Goal: Transaction & Acquisition: Purchase product/service

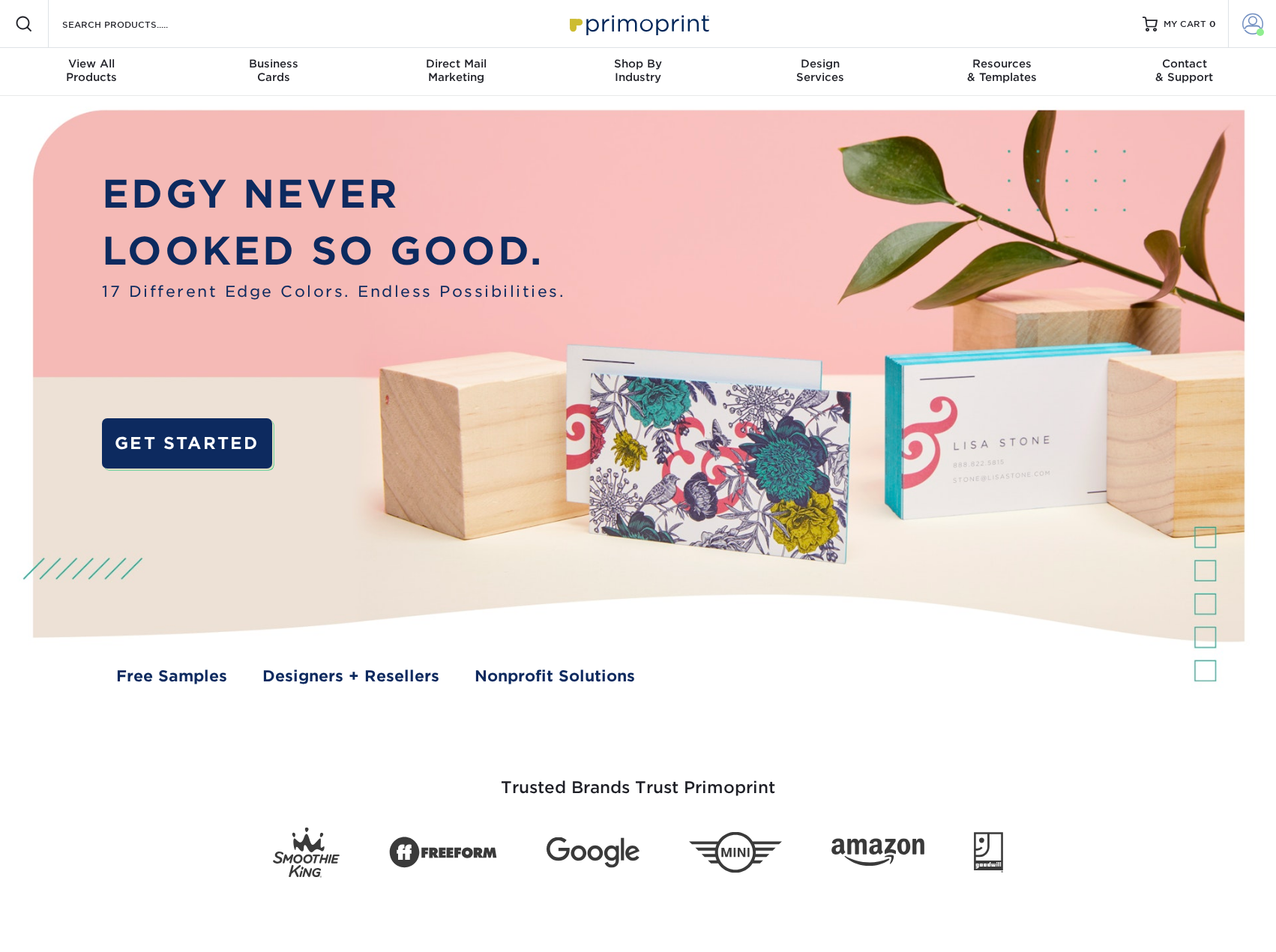
click at [1244, 21] on span at bounding box center [1252, 24] width 21 height 21
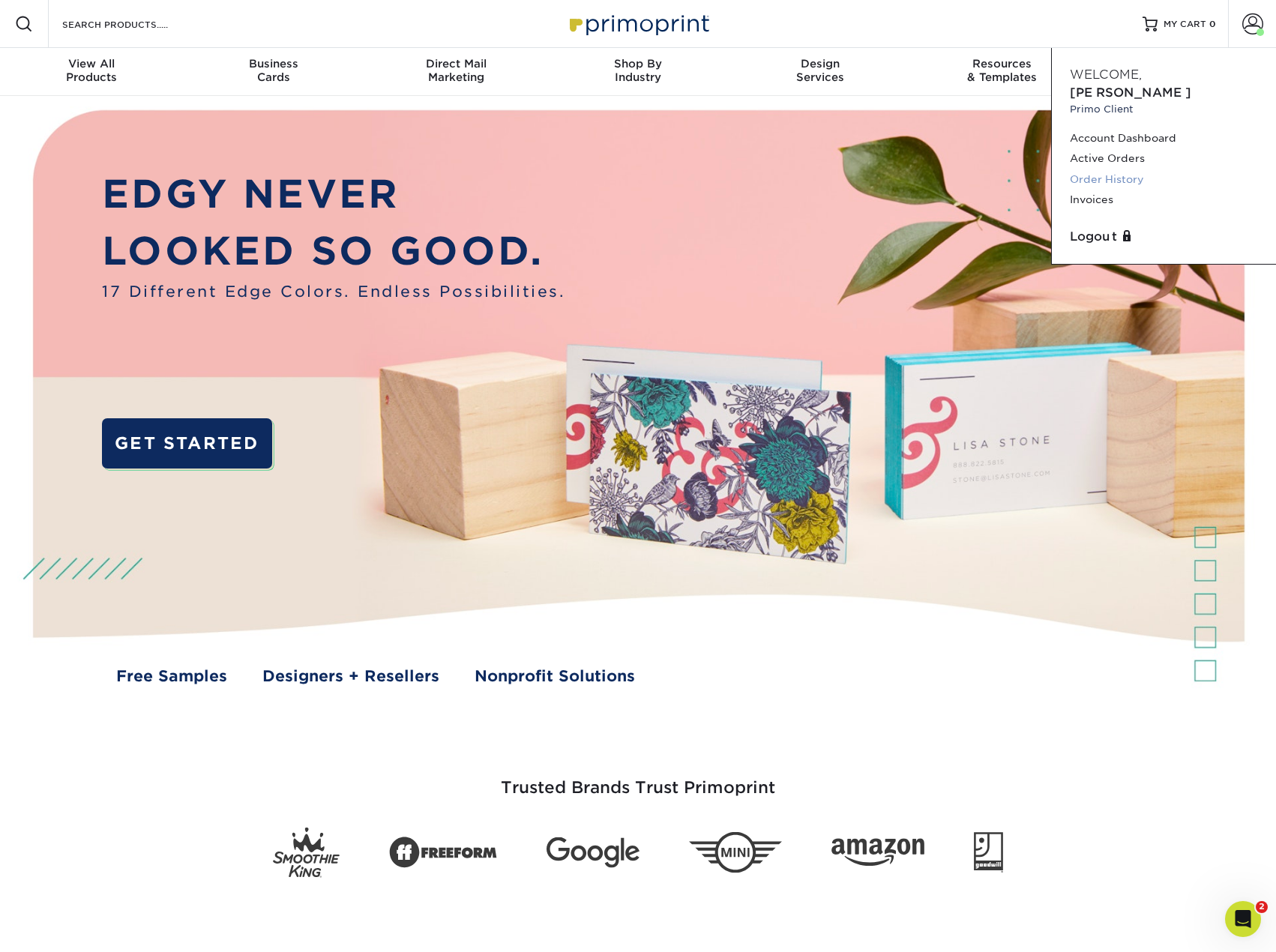
click at [1096, 170] on link "Order History" at bounding box center [1164, 179] width 188 height 20
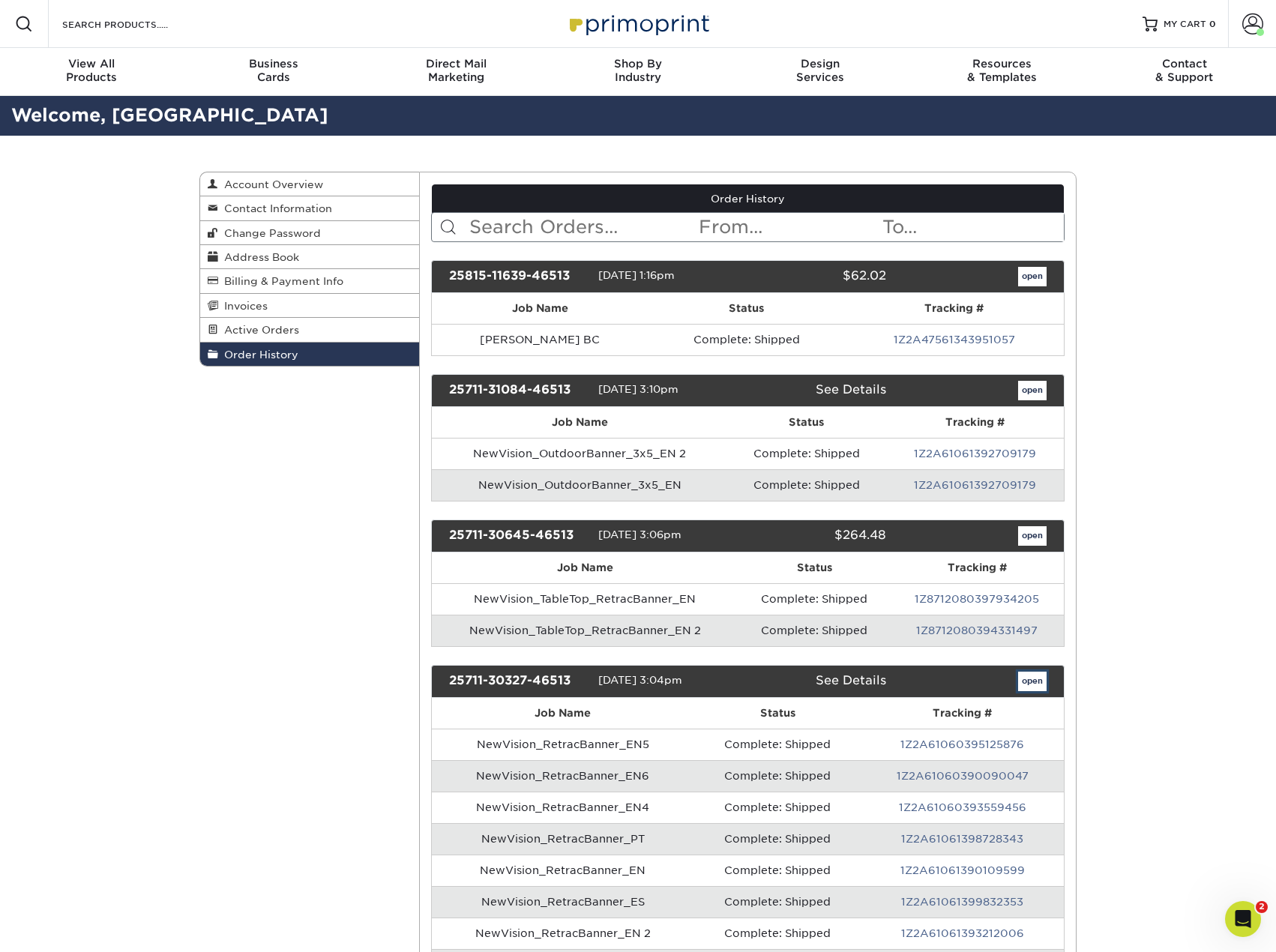
click at [1031, 681] on link "open" at bounding box center [1032, 681] width 28 height 20
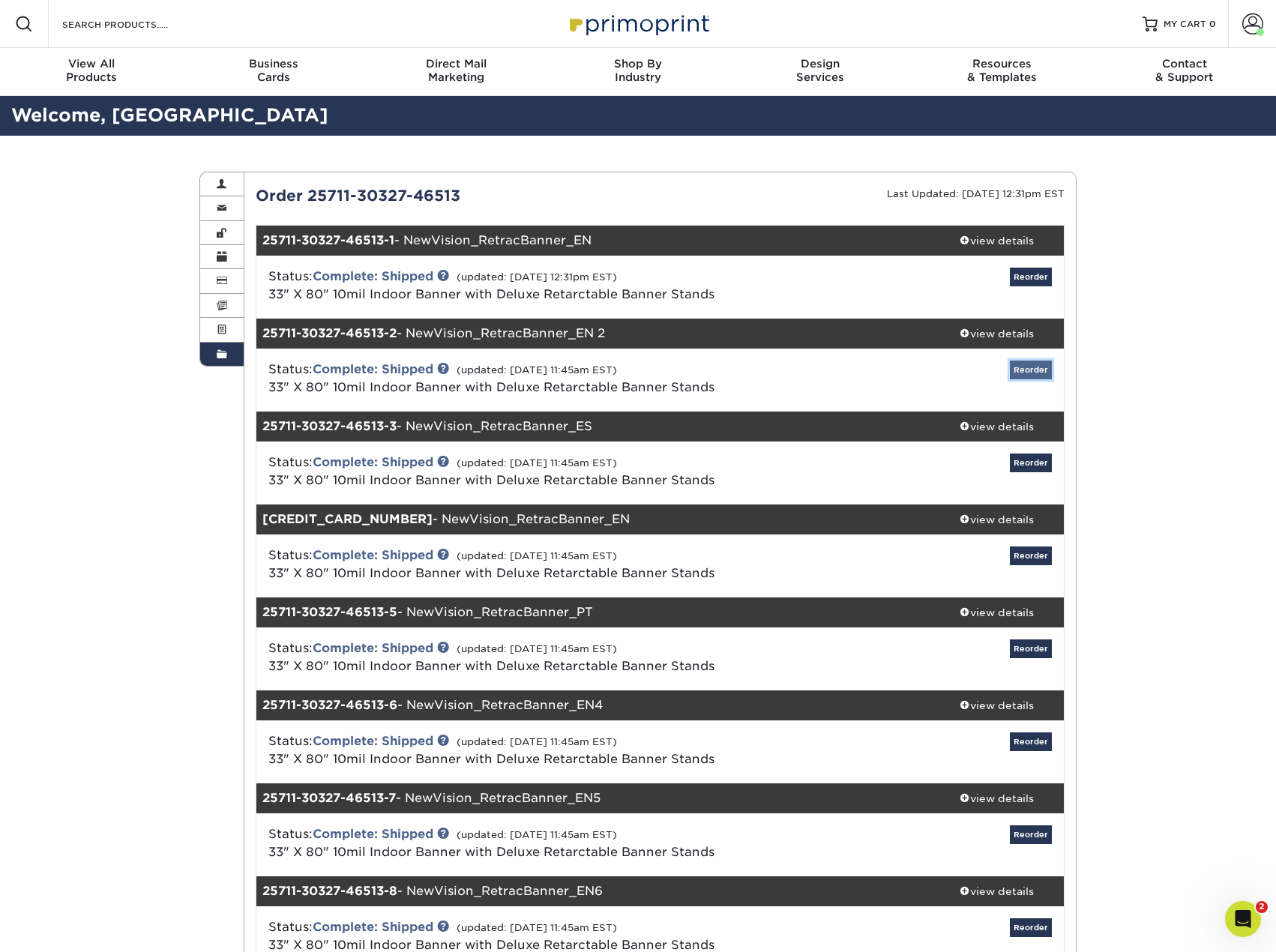
click at [1027, 375] on link "Reorder" at bounding box center [1030, 370] width 42 height 19
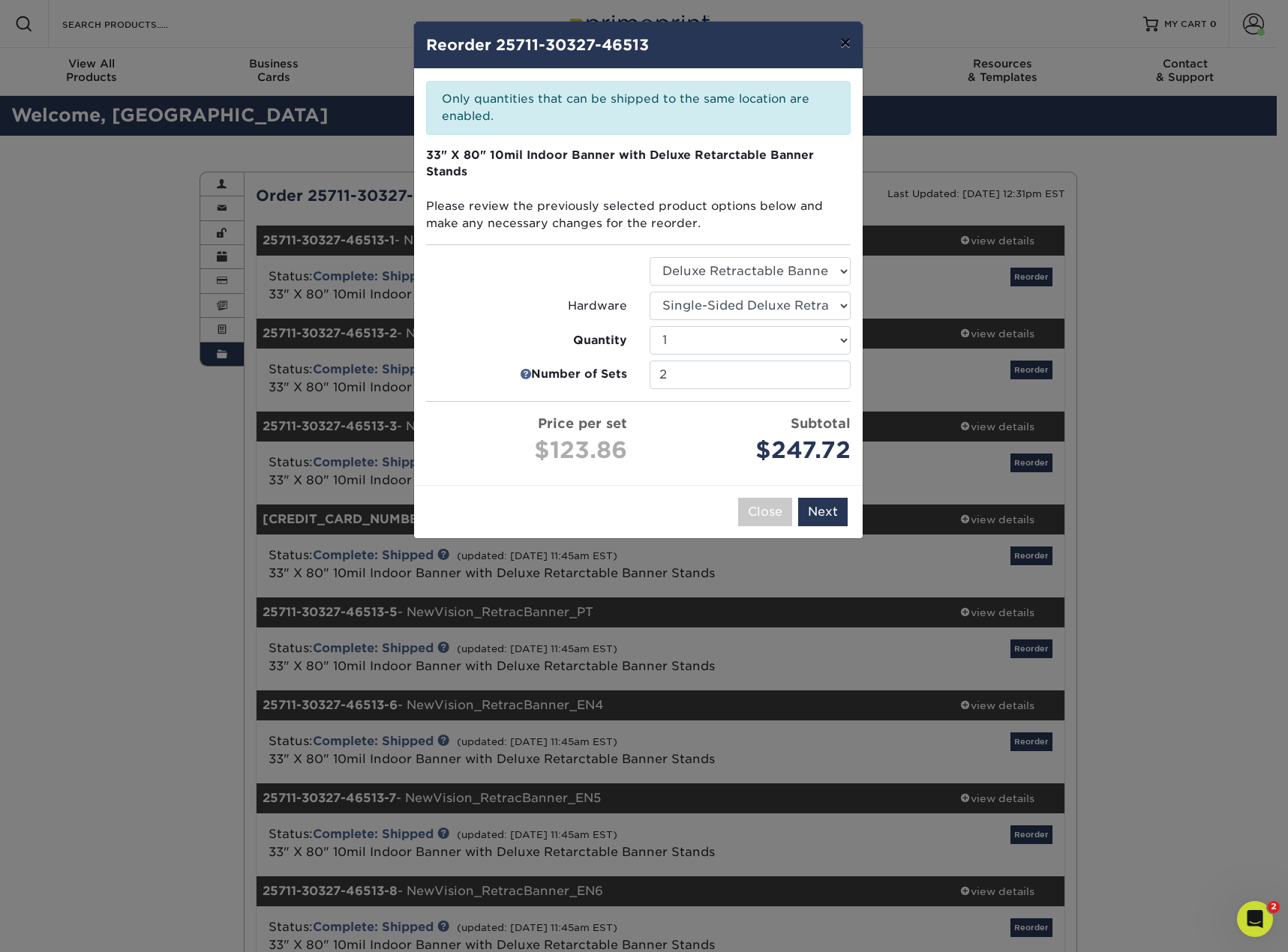
click at [851, 39] on button "×" at bounding box center [845, 42] width 35 height 42
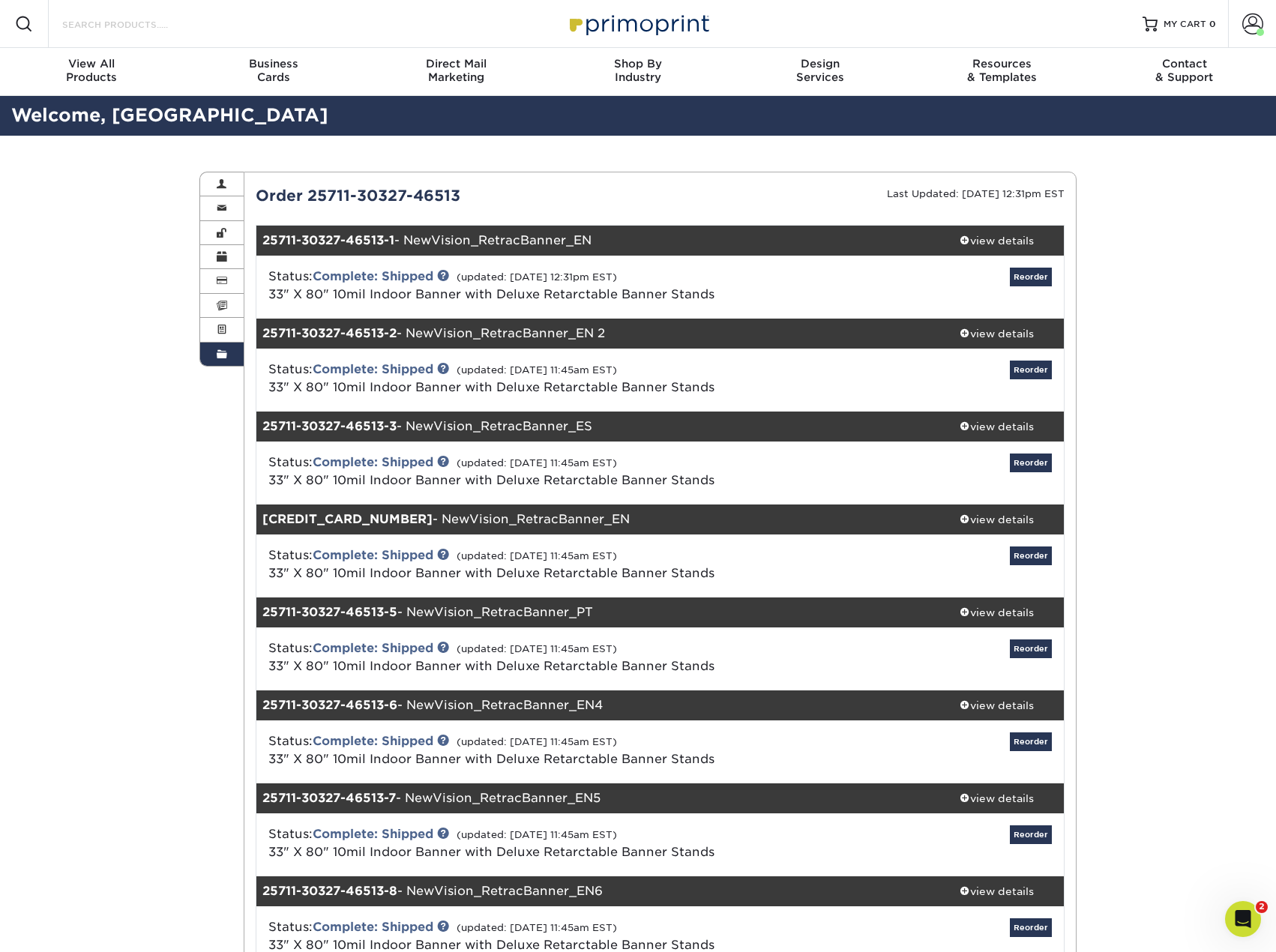
click at [74, 29] on input "Search Products" at bounding box center [133, 24] width 146 height 18
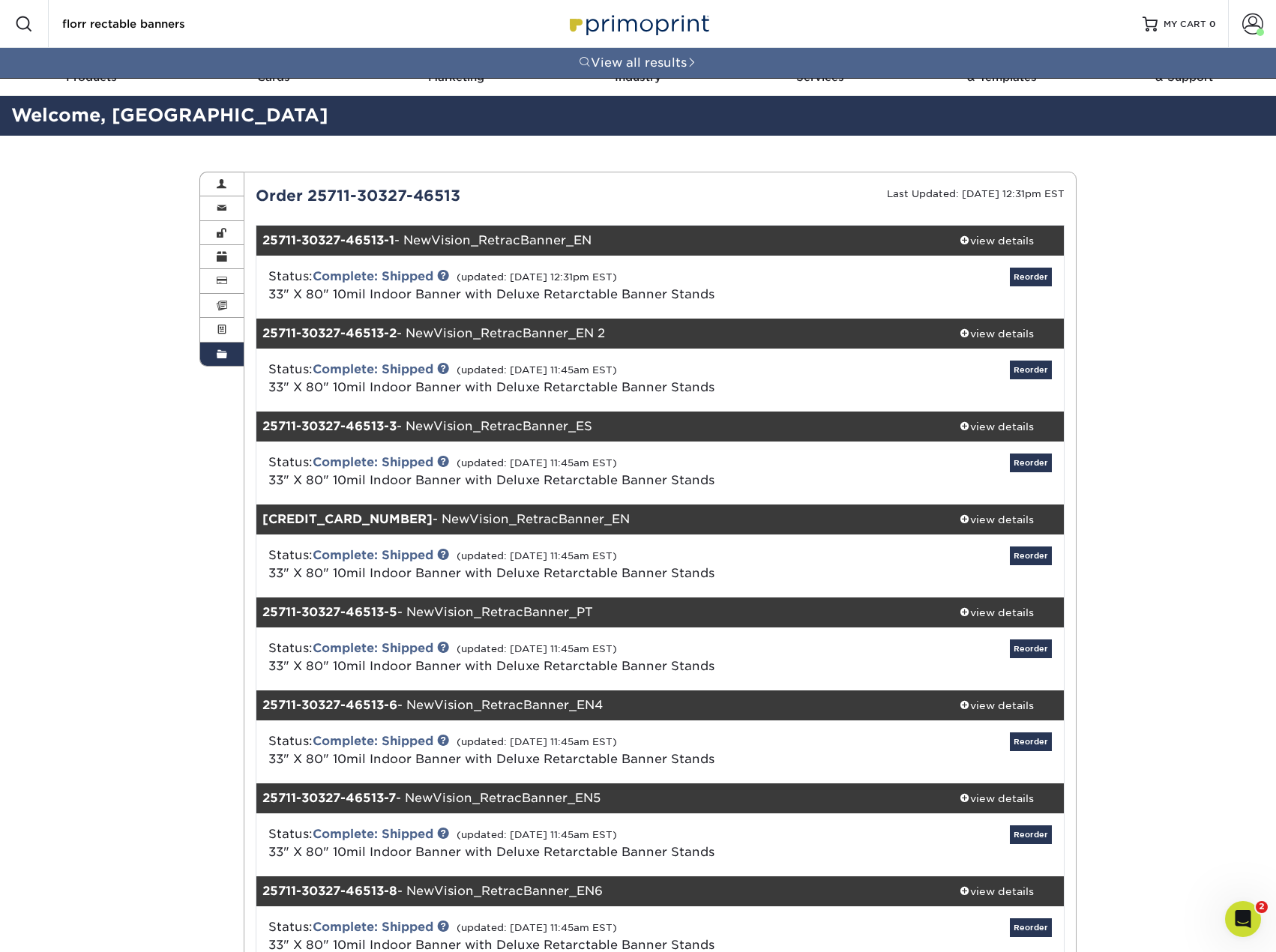
type input "florr rectable banners"
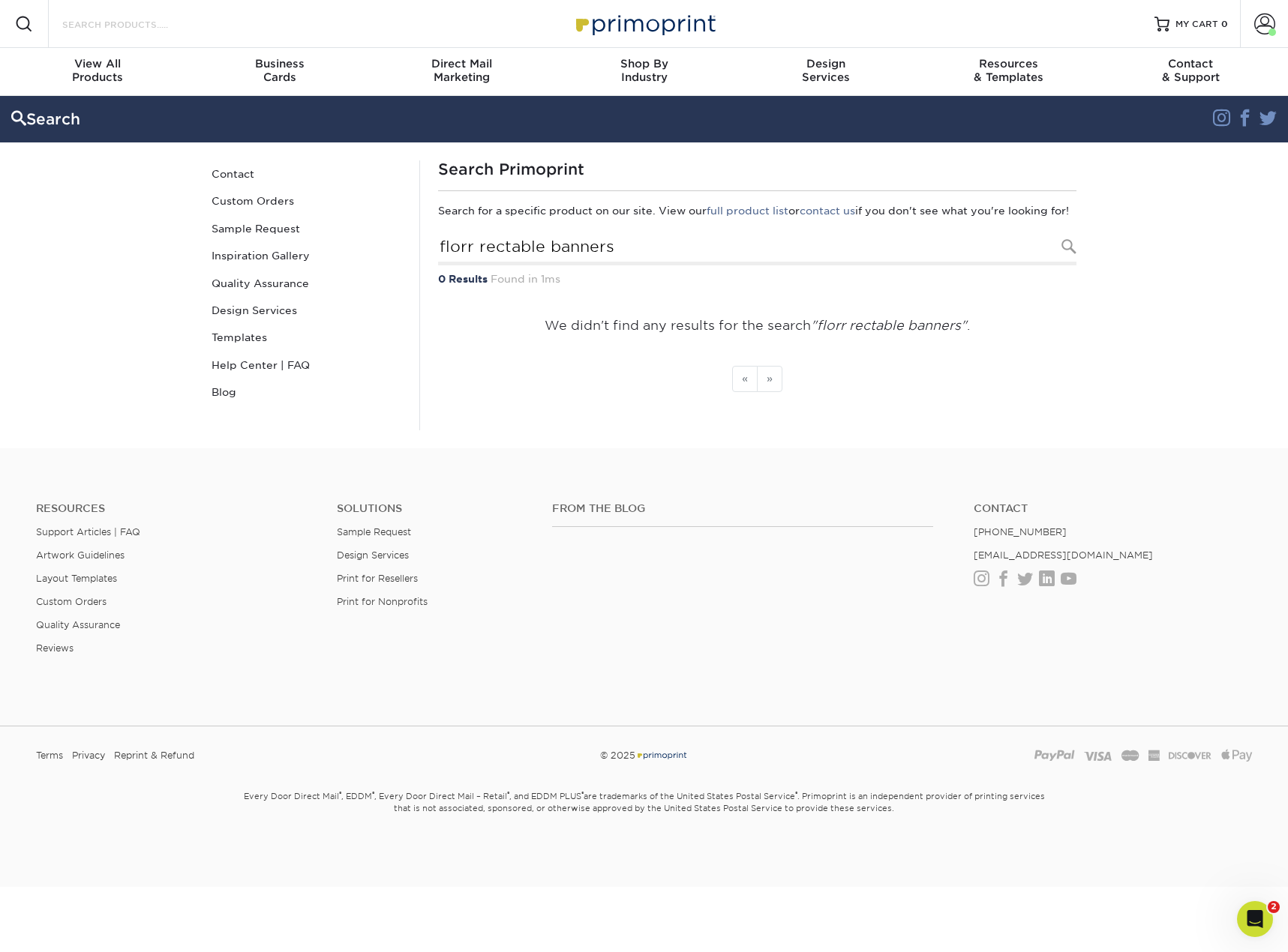
click at [172, 21] on input "Search Products" at bounding box center [133, 24] width 146 height 18
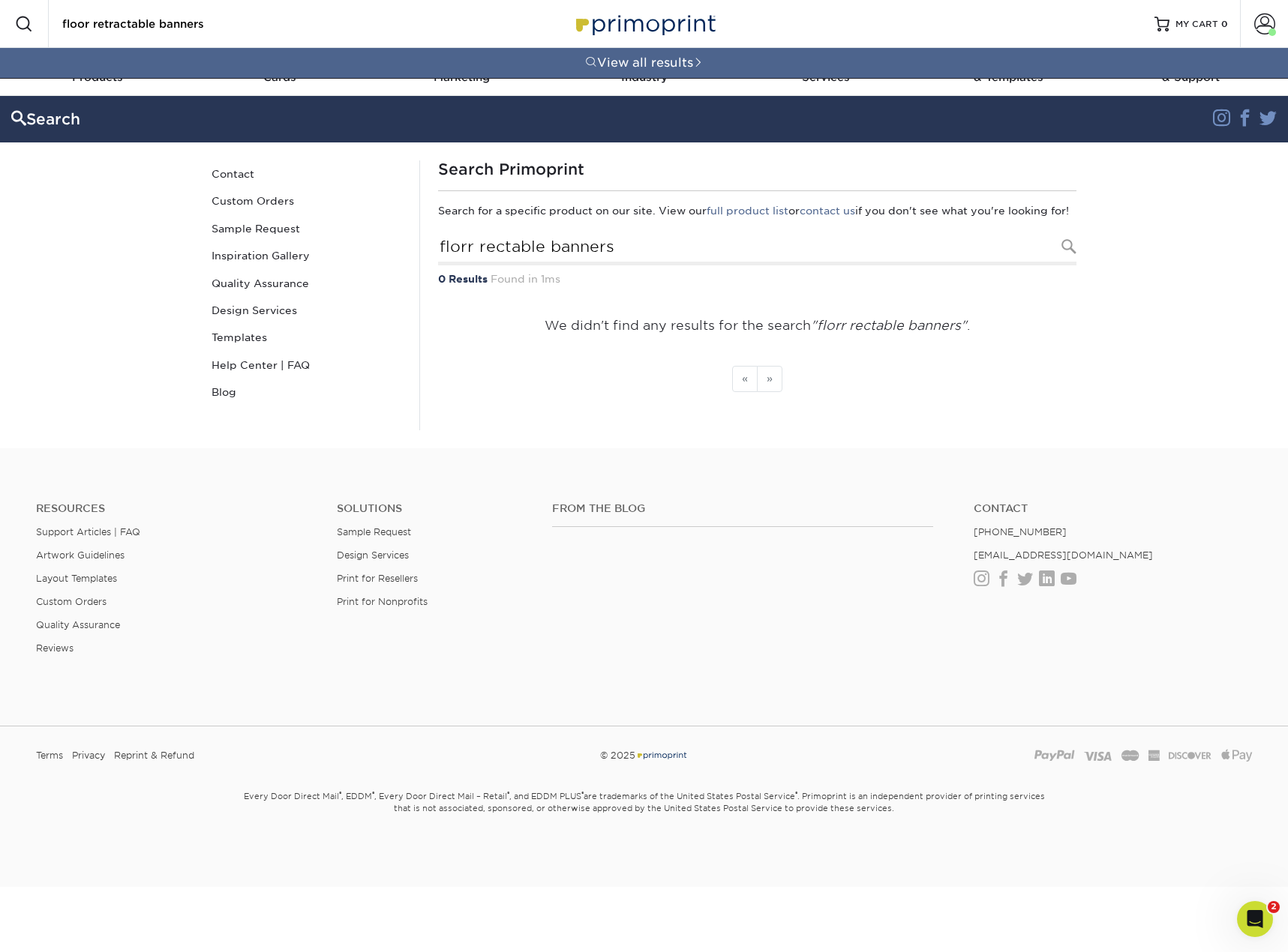
scroll to position [0, 2]
type input "floor retractable banners"
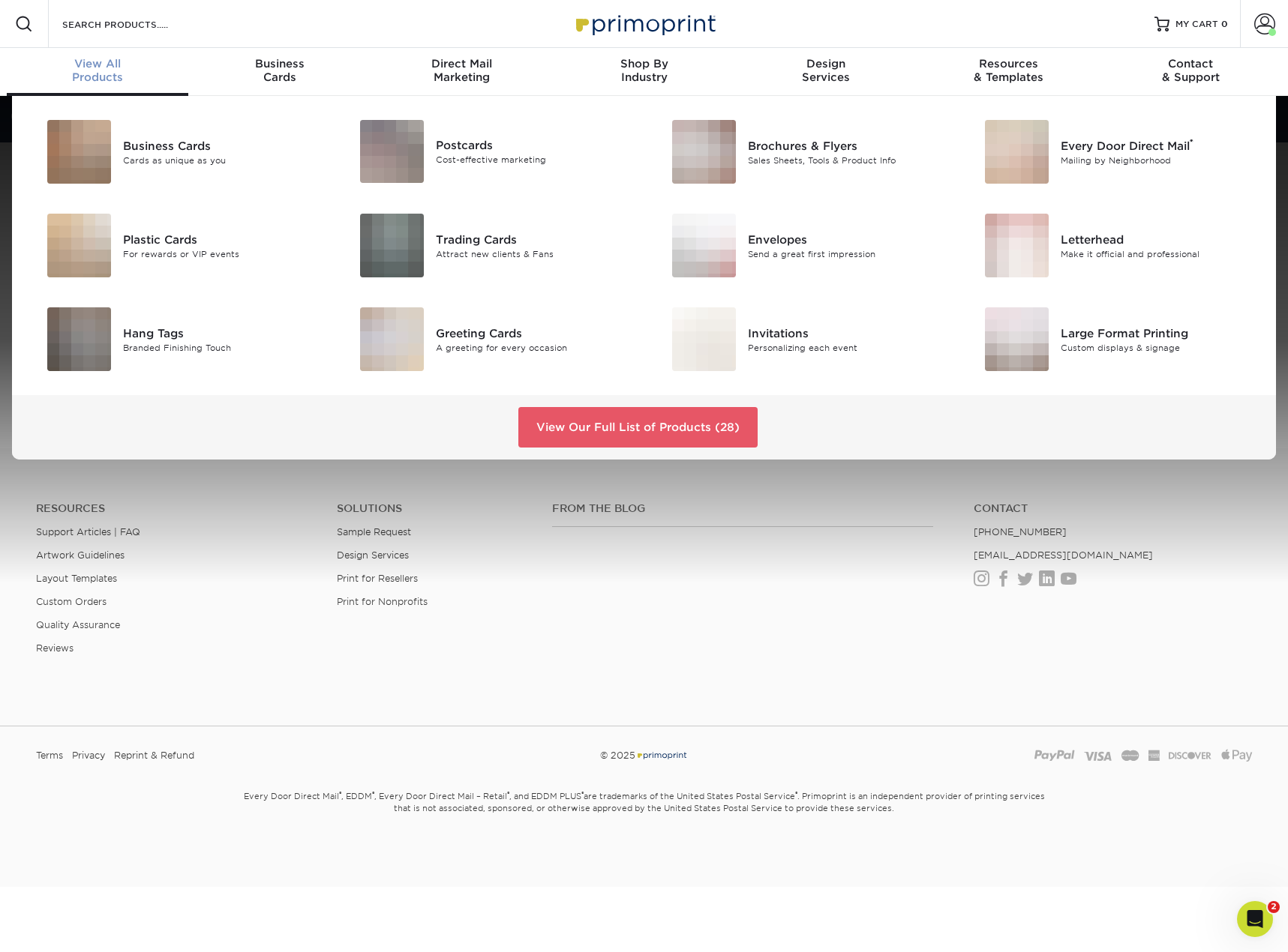
click at [101, 60] on span "View All" at bounding box center [97, 63] width 182 height 13
click at [98, 68] on span "View All" at bounding box center [97, 63] width 182 height 13
click at [109, 74] on div "View All Products" at bounding box center [97, 70] width 182 height 27
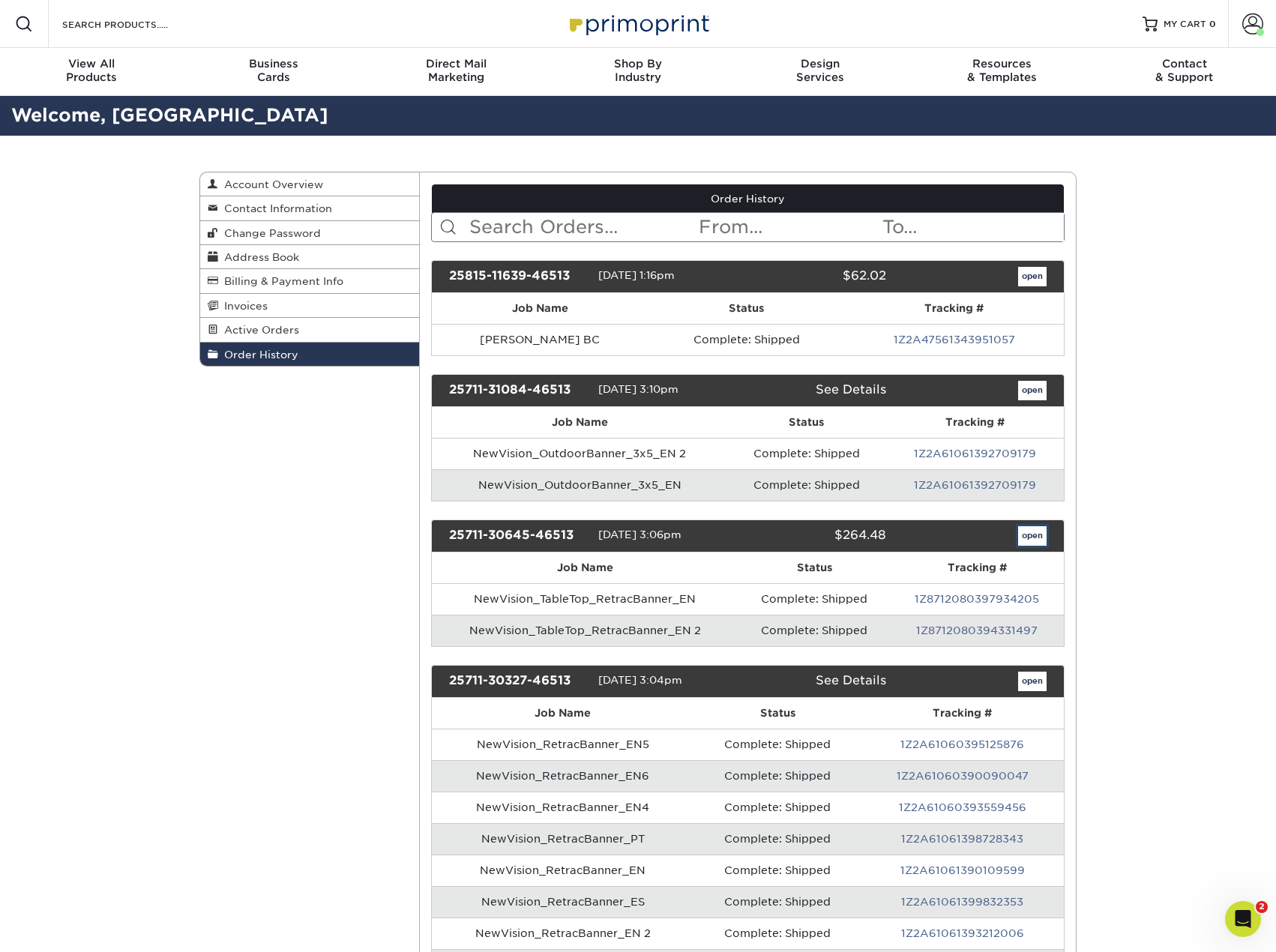
click at [1025, 533] on link "open" at bounding box center [1032, 535] width 28 height 20
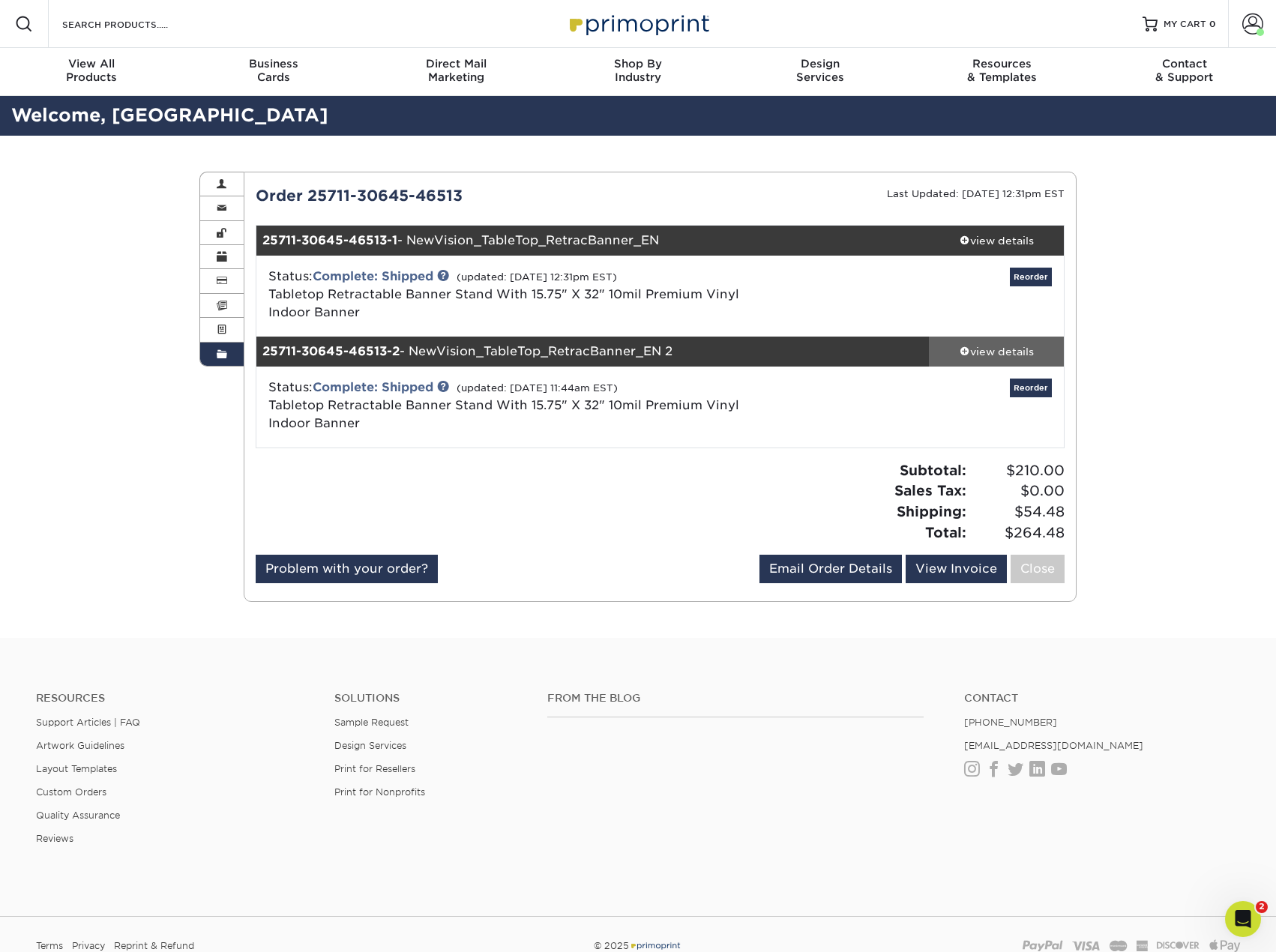
click at [1014, 350] on div "view details" at bounding box center [995, 352] width 135 height 15
